Goal: Task Accomplishment & Management: Manage account settings

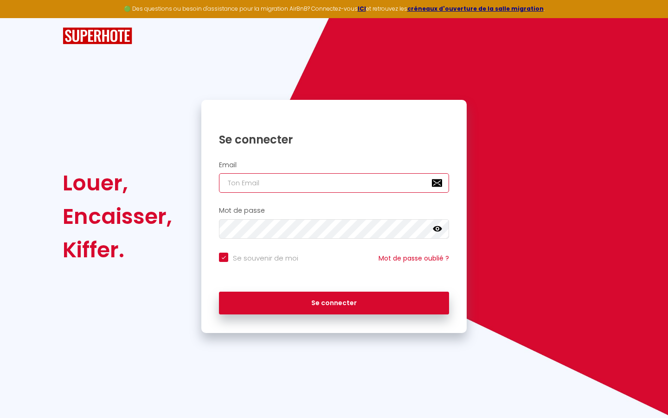
type input "s"
checkbox input "true"
type input "su"
checkbox input "true"
type input "sup"
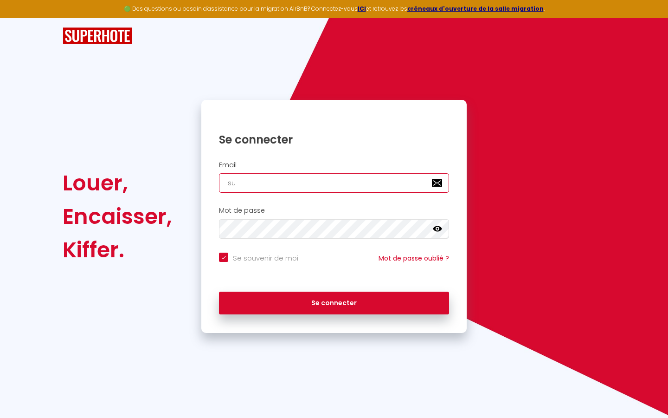
checkbox input "true"
type input "supe"
checkbox input "true"
type input "super"
checkbox input "true"
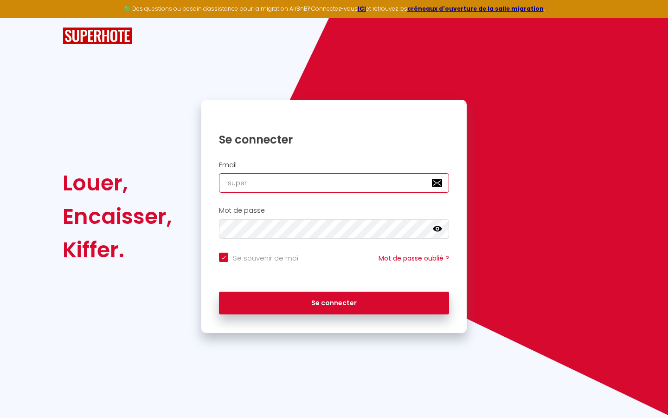
type input "superb"
checkbox input "true"
type input "superbo"
checkbox input "true"
type input "superbor"
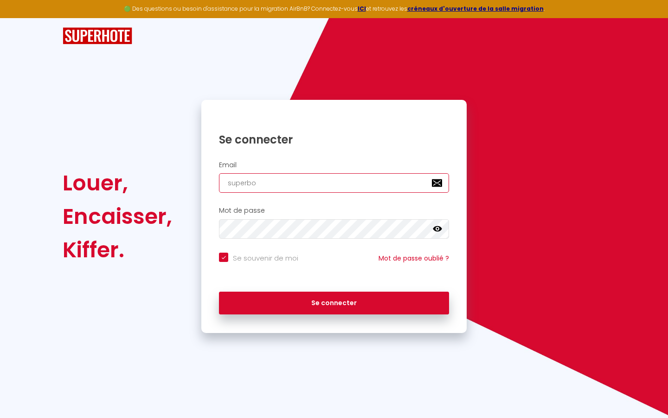
checkbox input "true"
type input "superbord"
checkbox input "true"
type input "superborde"
checkbox input "true"
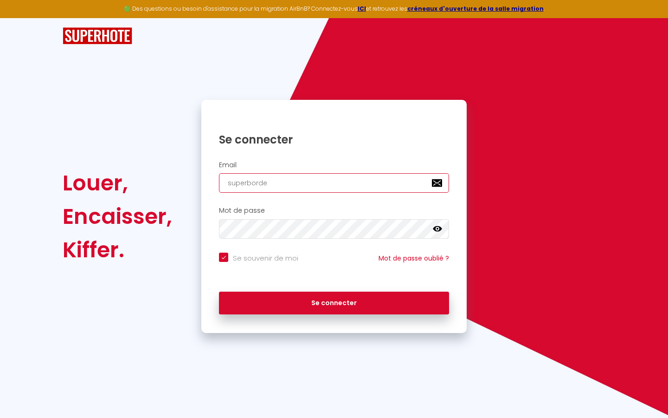
type input "superbordea"
checkbox input "true"
type input "superbordeau"
checkbox input "true"
type input "superbordeaux"
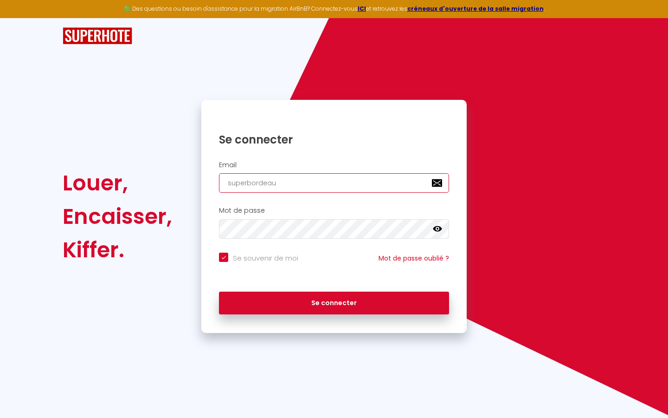
checkbox input "true"
type input "superbordeaux@"
checkbox input "true"
type input "superbordeaux@g"
checkbox input "true"
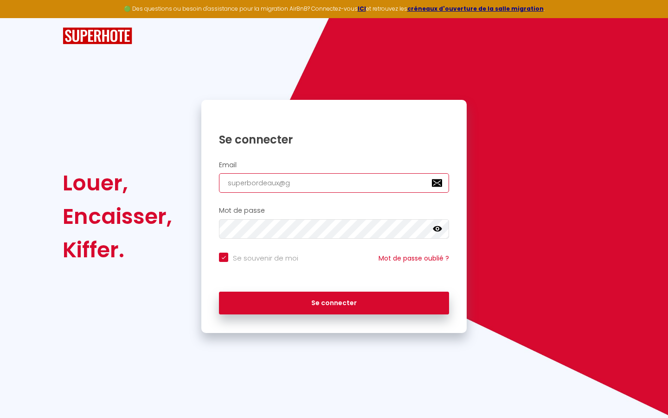
type input "superbordeaux@gm"
checkbox input "true"
type input "superbordeaux@gma"
checkbox input "true"
type input "superbordeaux@gmai"
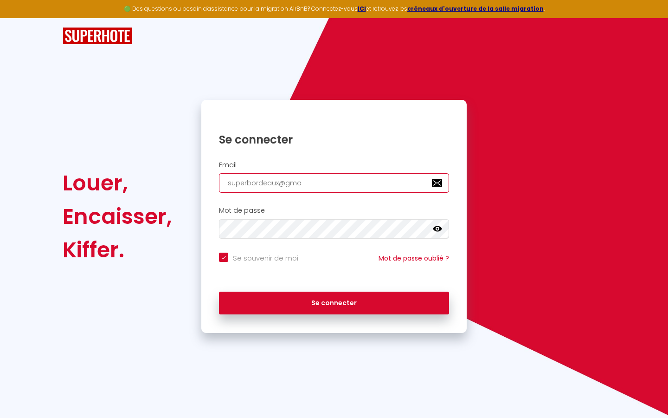
checkbox input "true"
type input "[EMAIL_ADDRESS]"
checkbox input "true"
type input "[EMAIL_ADDRESS]."
checkbox input "true"
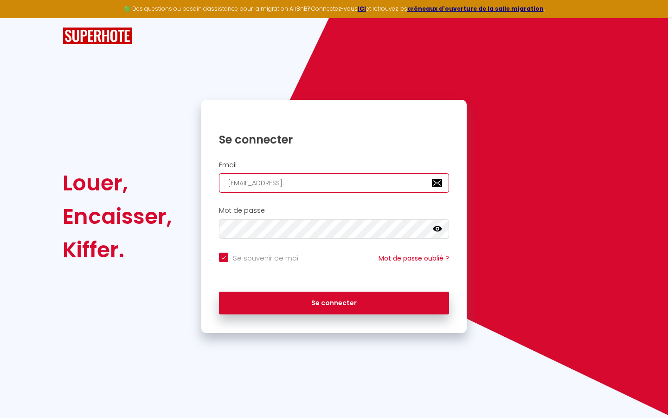
type input "superbordeaux@gmail.c"
checkbox input "true"
type input "[EMAIL_ADDRESS][DOMAIN_NAME]"
checkbox input "true"
type input "[EMAIL_ADDRESS][DOMAIN_NAME]"
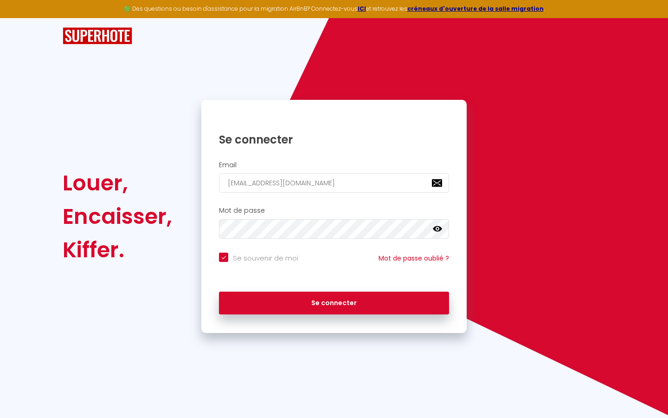
checkbox input "true"
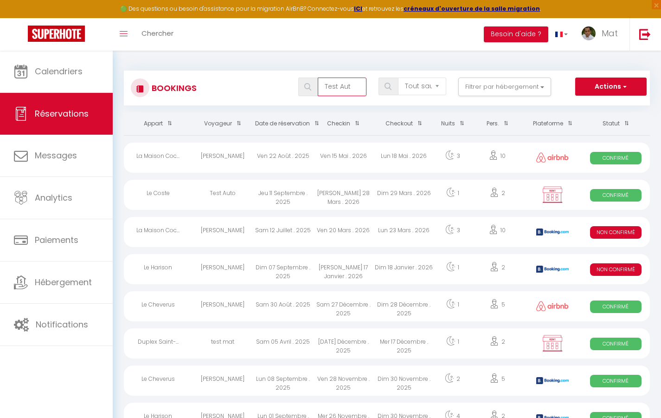
type input "Test Auto"
select select "OK"
select select "KO"
select select "0"
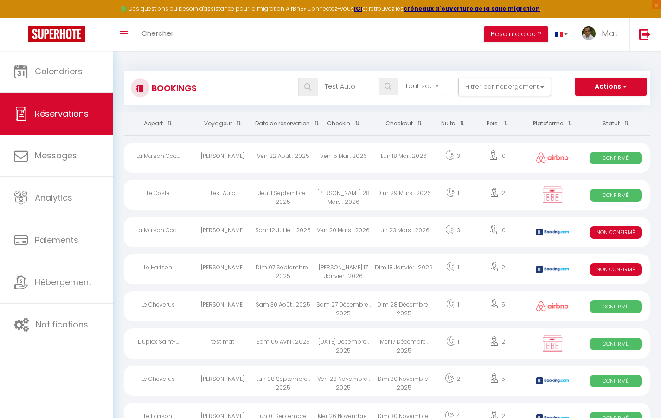
select select "1"
select select
select select "32380"
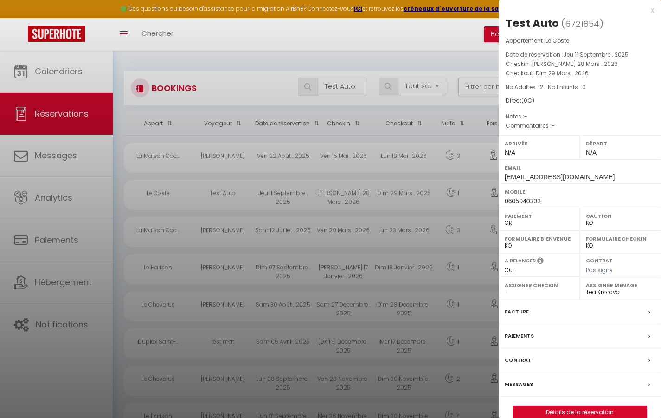
scroll to position [5, 0]
select select
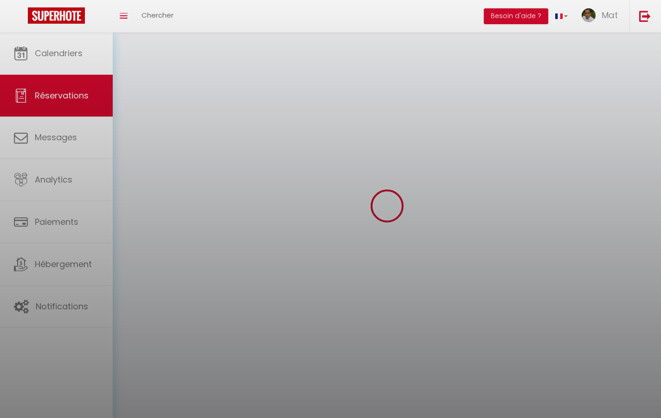
select select
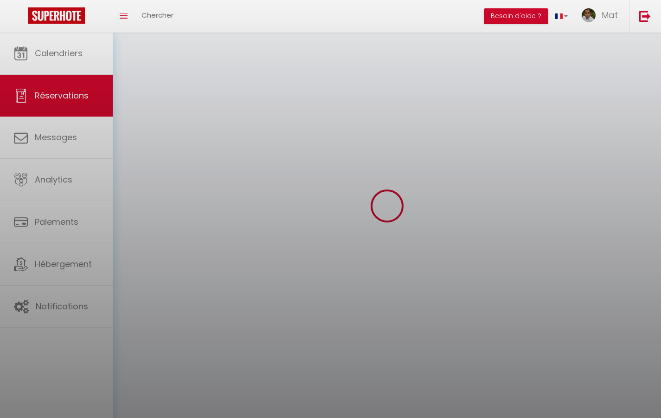
select select
checkbox input "false"
select select
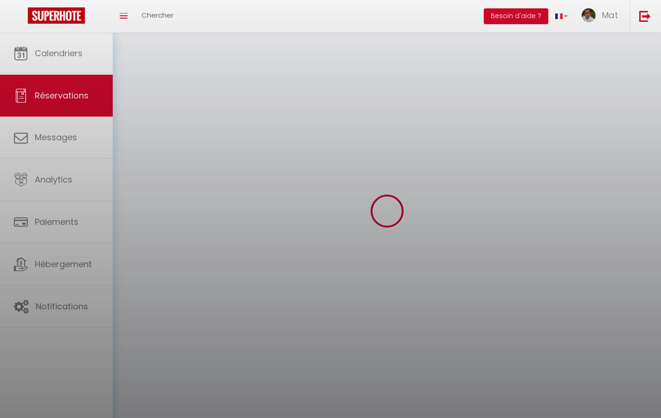
select select
checkbox input "false"
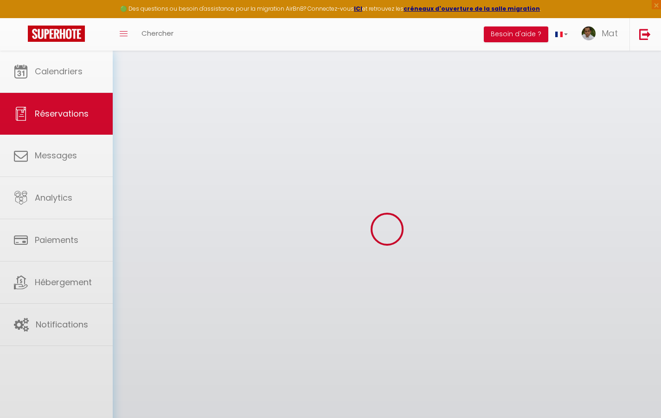
select select
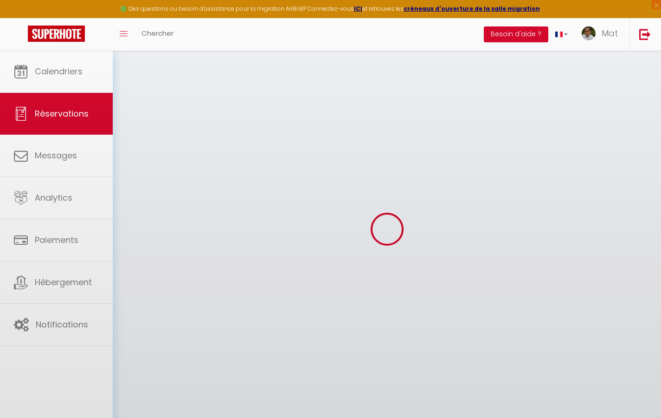
select select
checkbox input "false"
select select
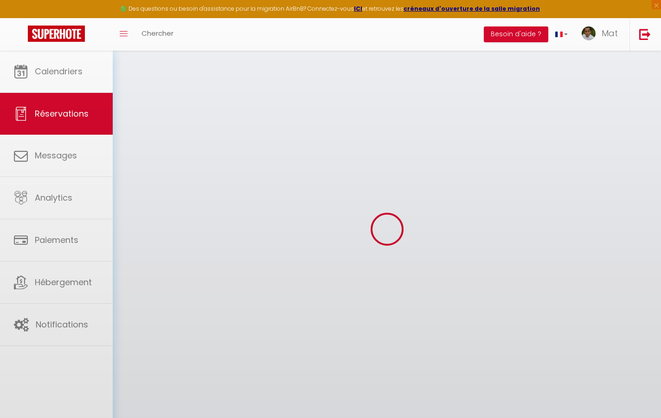
select select
checkbox input "false"
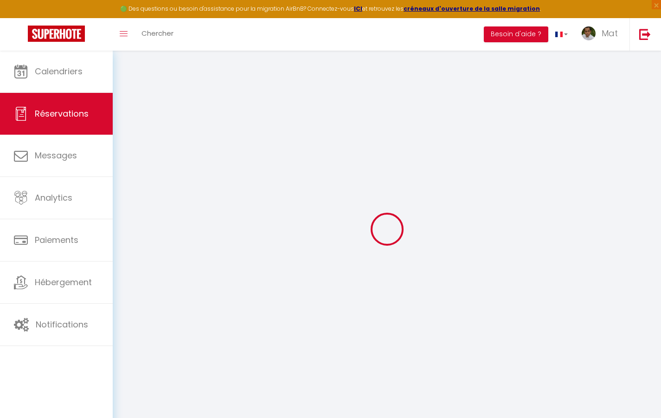
select select
checkbox input "false"
select select
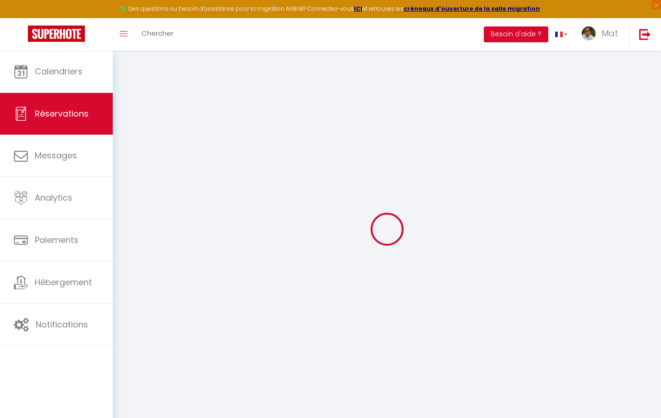
checkbox input "false"
select select
checkbox input "false"
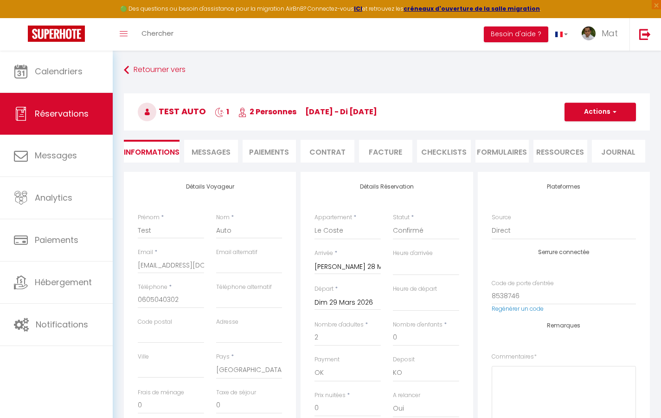
select select
checkbox input "false"
select select
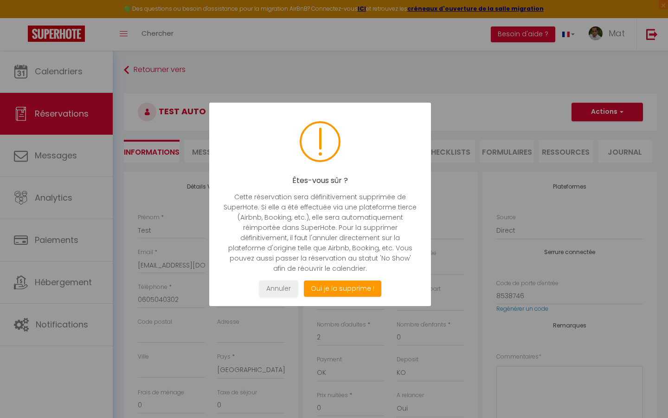
select select "not_cancelled"
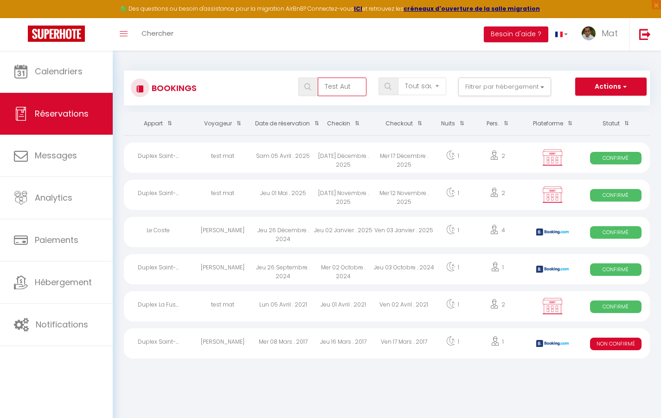
type input "Test Auto"
